Goal: Information Seeking & Learning: Learn about a topic

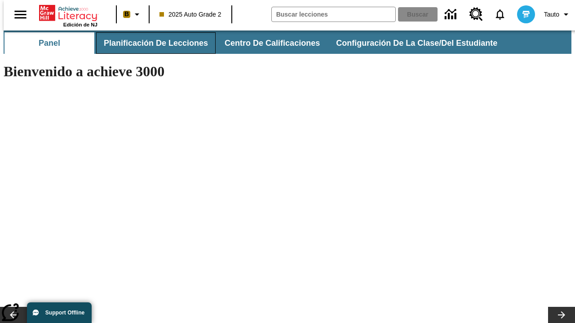
click at [150, 43] on span "Planificación de lecciones" at bounding box center [156, 43] width 104 height 10
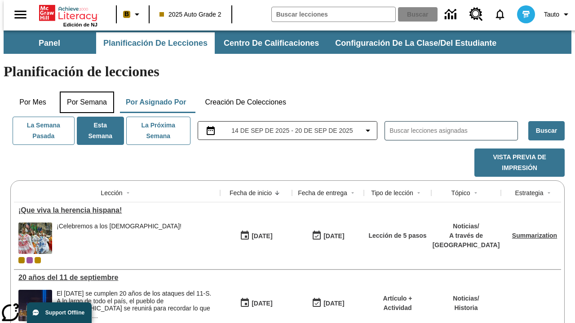
click at [84, 92] on button "Por semana" at bounding box center [87, 103] width 54 height 22
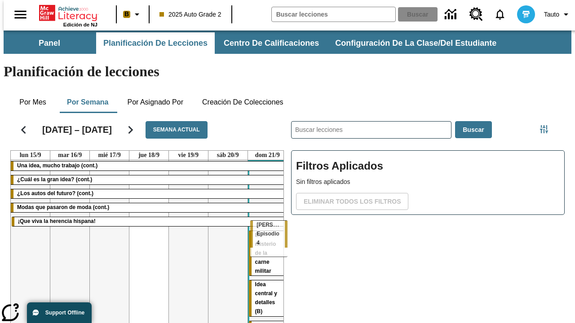
drag, startPoint x: 101, startPoint y: 202, endPoint x: 264, endPoint y: 225, distance: 164.7
click at [264, 225] on tr "Una idea, mucho trabajo (cont.) ¿Cuál es la gran idea? (cont.) ¿Los autos del f…" at bounding box center [149, 312] width 276 height 305
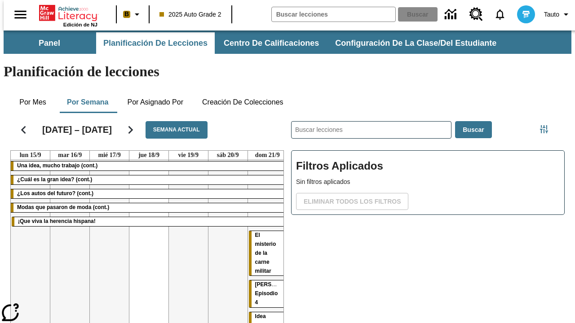
click at [258, 282] on span "[PERSON_NAME]: Episodio 4" at bounding box center [278, 294] width 47 height 24
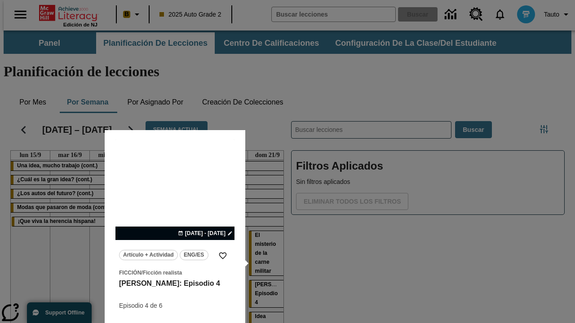
scroll to position [56, 0]
